Goal: Task Accomplishment & Management: Manage account settings

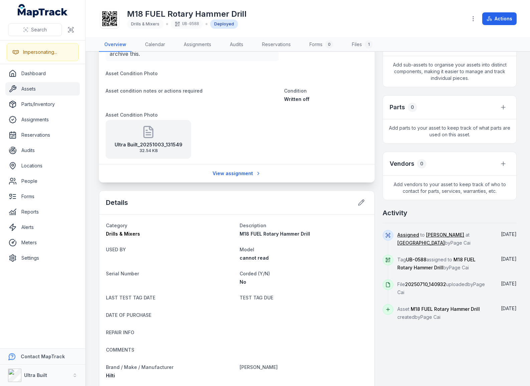
scroll to position [160, 0]
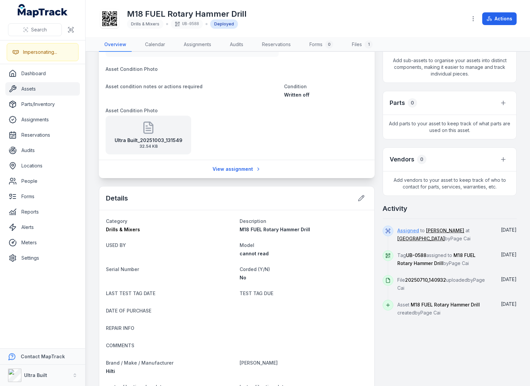
click at [410, 232] on link "Assigned" at bounding box center [408, 230] width 22 height 7
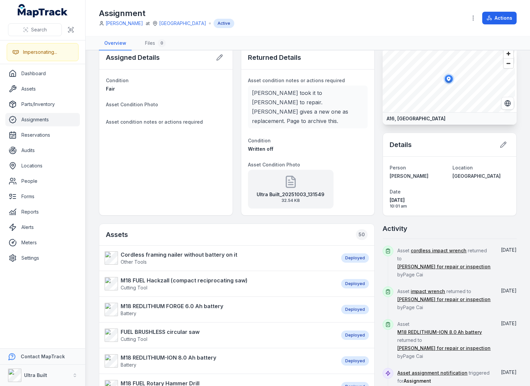
scroll to position [24, 0]
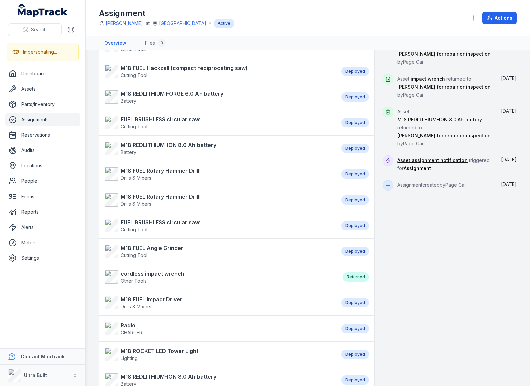
scroll to position [234, 0]
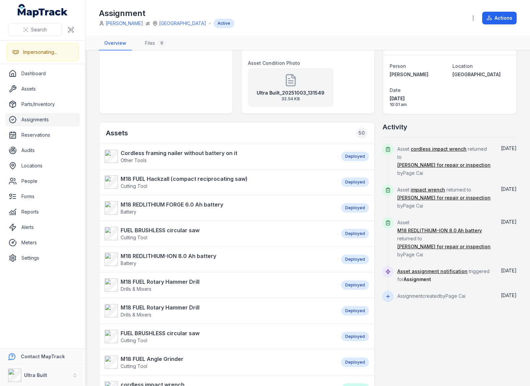
scroll to position [62, 0]
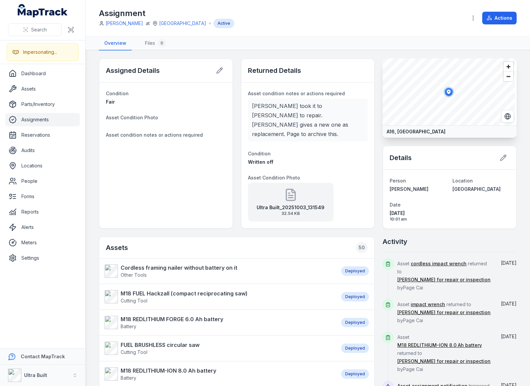
click at [502, 14] on button "Actions" at bounding box center [499, 18] width 34 height 13
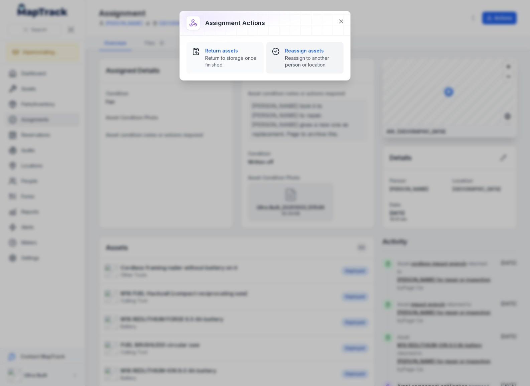
click at [293, 53] on strong "Reassign assets" at bounding box center [311, 50] width 53 height 7
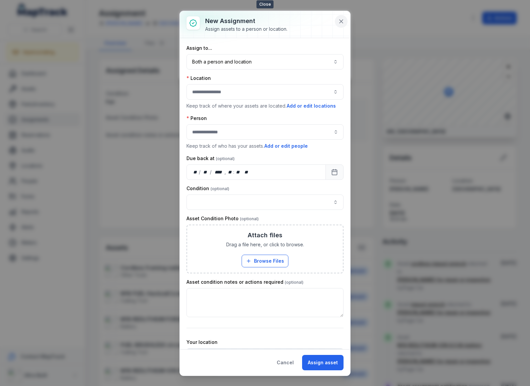
click at [339, 20] on icon at bounding box center [341, 21] width 7 height 7
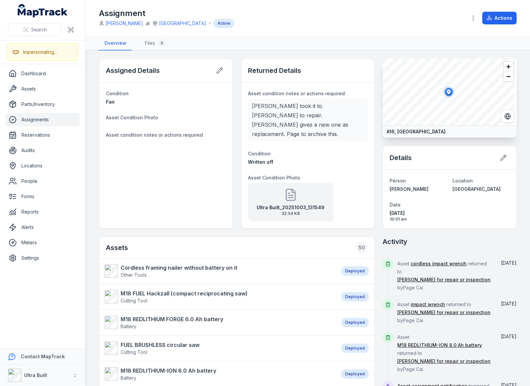
click at [401, 27] on div "Assignment [PERSON_NAME] at [PERSON_NAME][GEOGRAPHIC_DATA] shed Active" at bounding box center [280, 18] width 362 height 20
click at [496, 18] on button "Actions" at bounding box center [499, 18] width 34 height 13
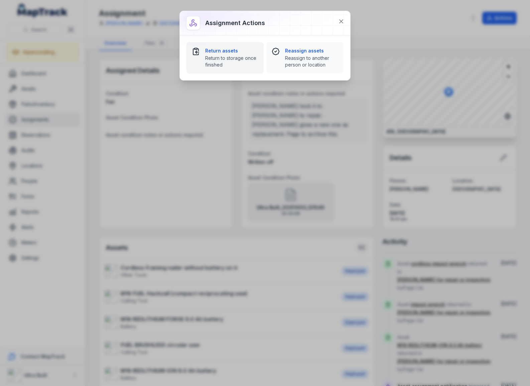
click at [242, 59] on span "Return to storage once finished" at bounding box center [231, 61] width 53 height 13
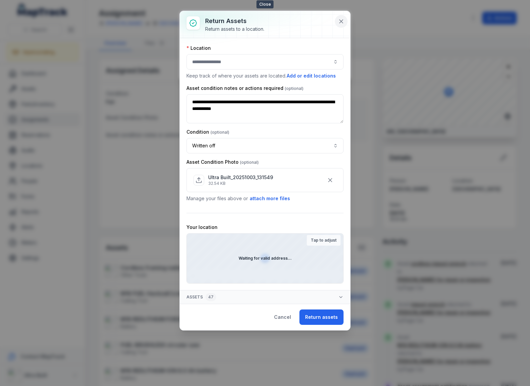
click at [342, 20] on icon at bounding box center [341, 21] width 7 height 7
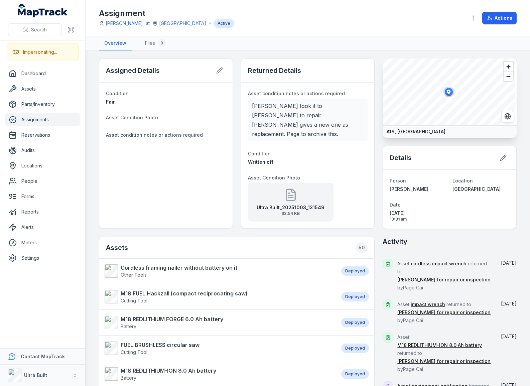
click at [342, 20] on div "Assignment [PERSON_NAME] at [PERSON_NAME][GEOGRAPHIC_DATA] shed Active" at bounding box center [280, 18] width 362 height 20
click at [366, 52] on main "Assigned Details Condition Fair Asset Condition Photo Asset condition notes or …" at bounding box center [307, 217] width 444 height 335
click at [292, 30] on div "Assignment [PERSON_NAME] at [PERSON_NAME][GEOGRAPHIC_DATA] shed Active Actions" at bounding box center [307, 18] width 417 height 31
